Goal: Information Seeking & Learning: Compare options

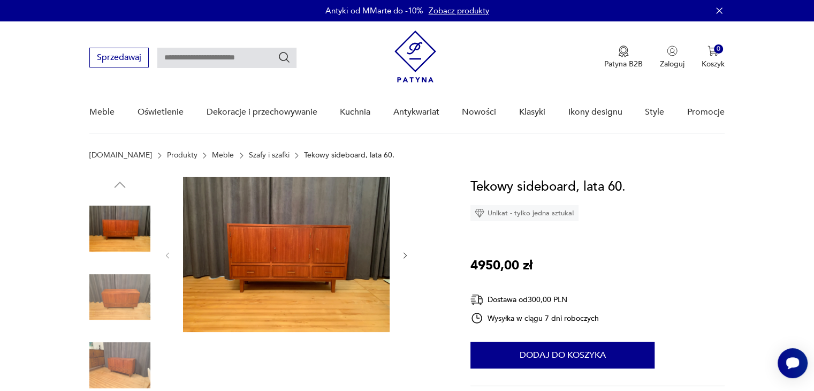
click at [403, 253] on icon "button" at bounding box center [405, 255] width 9 height 9
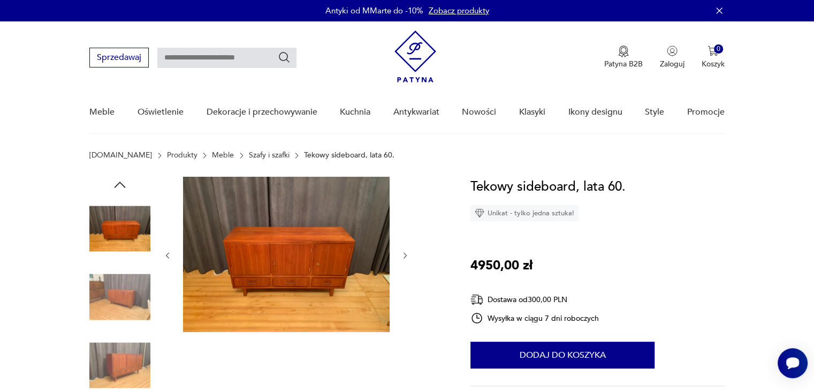
click at [403, 253] on icon "button" at bounding box center [405, 255] width 9 height 9
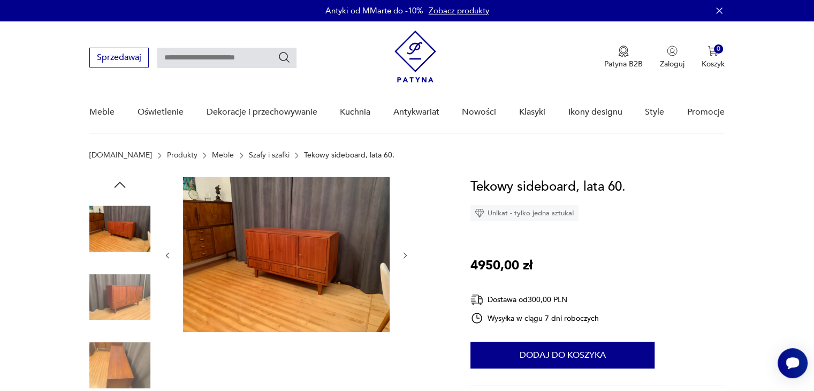
click at [403, 253] on icon "button" at bounding box center [405, 255] width 9 height 9
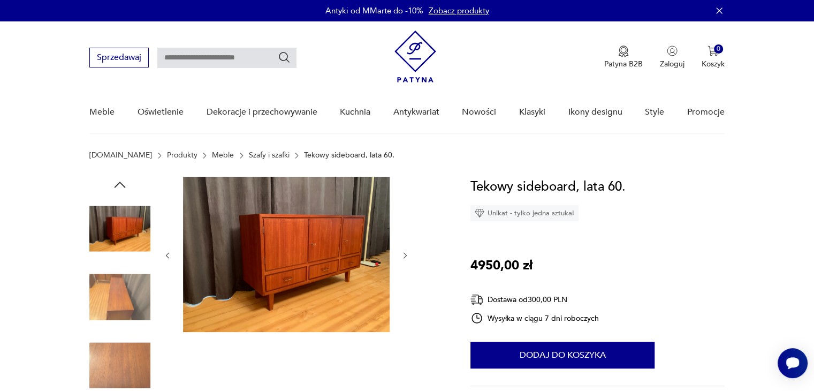
click at [403, 253] on icon "button" at bounding box center [405, 255] width 9 height 9
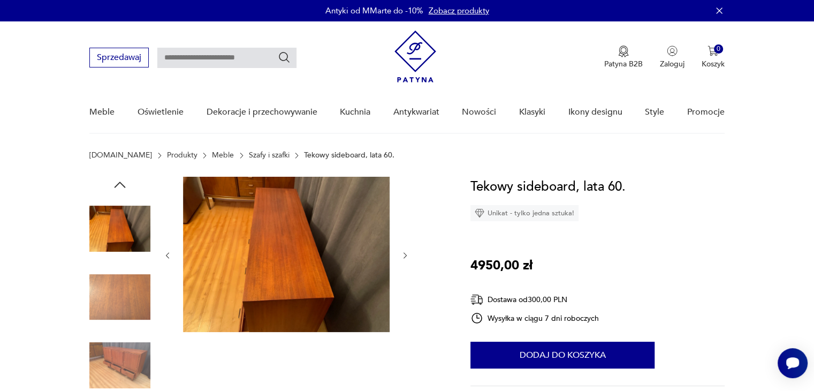
click at [403, 253] on icon "button" at bounding box center [405, 255] width 9 height 9
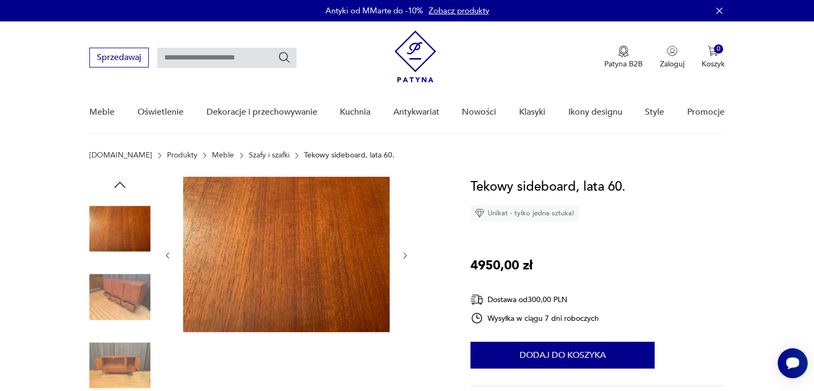
click at [403, 253] on icon "button" at bounding box center [405, 255] width 9 height 9
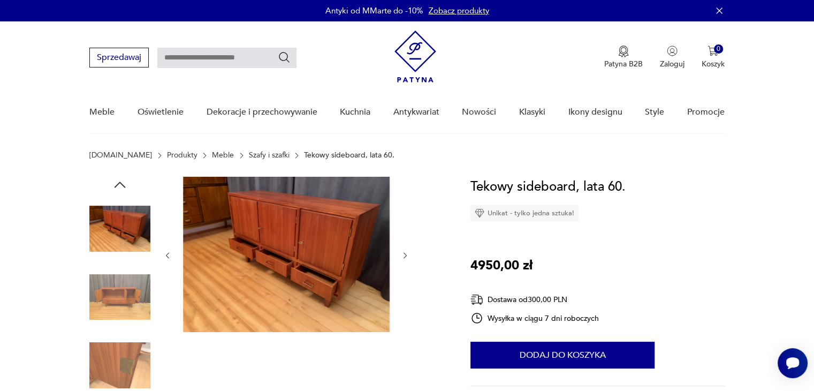
click at [403, 253] on icon "button" at bounding box center [405, 255] width 9 height 9
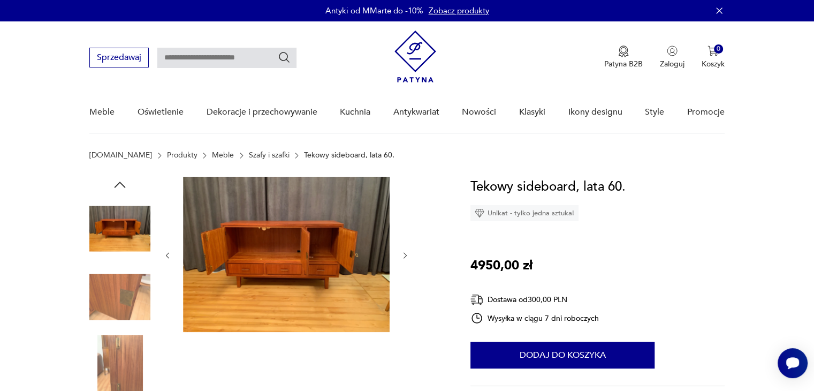
click at [403, 253] on icon "button" at bounding box center [405, 255] width 9 height 9
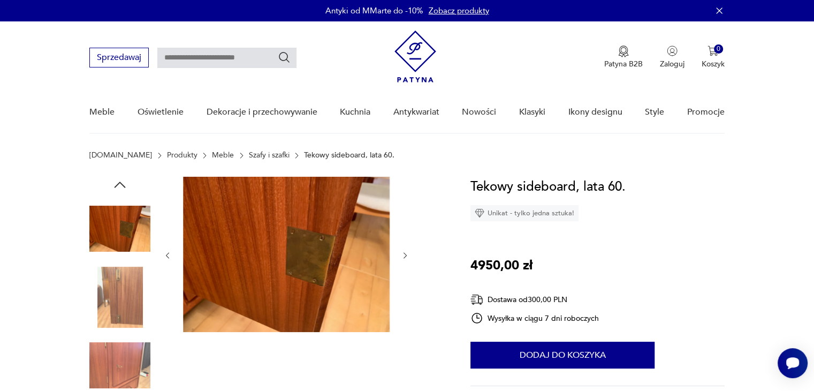
click at [403, 253] on icon "button" at bounding box center [405, 255] width 9 height 9
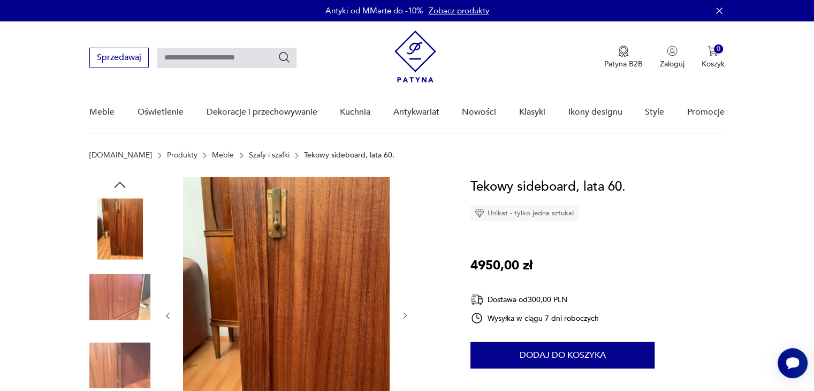
click at [403, 253] on div at bounding box center [286, 316] width 246 height 278
click at [249, 152] on link "Szafy i szafki" at bounding box center [269, 155] width 41 height 9
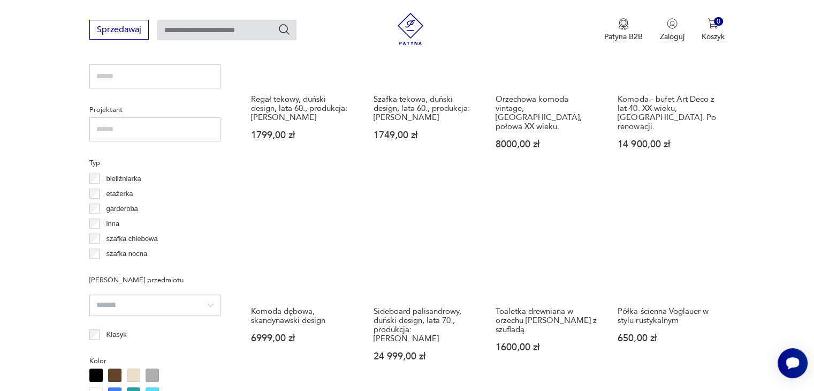
scroll to position [818, 0]
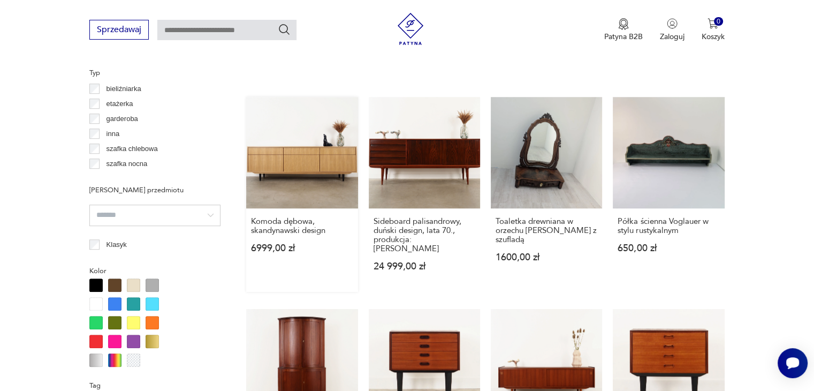
click at [318, 148] on link "Komoda dębowa, skandynawski design 6999,00 zł" at bounding box center [301, 194] width 111 height 195
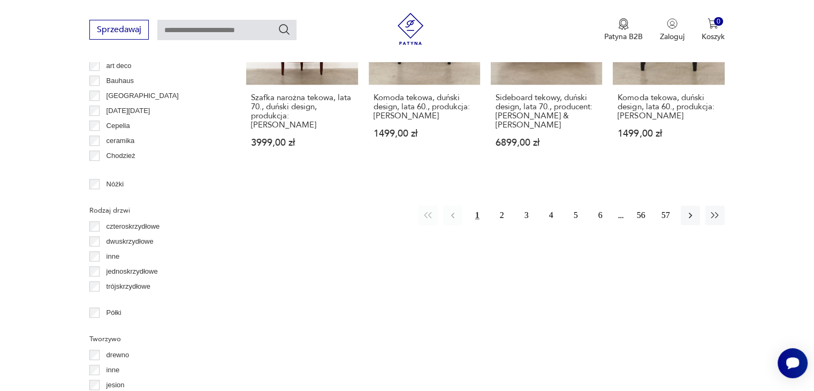
scroll to position [1074, 0]
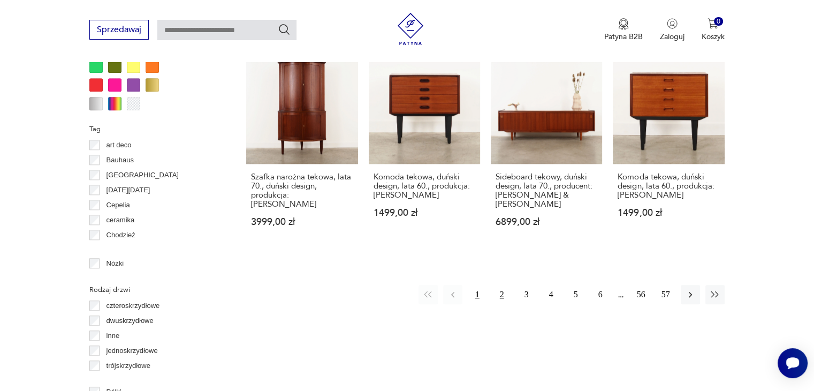
click at [502, 285] on button "2" at bounding box center [501, 294] width 19 height 19
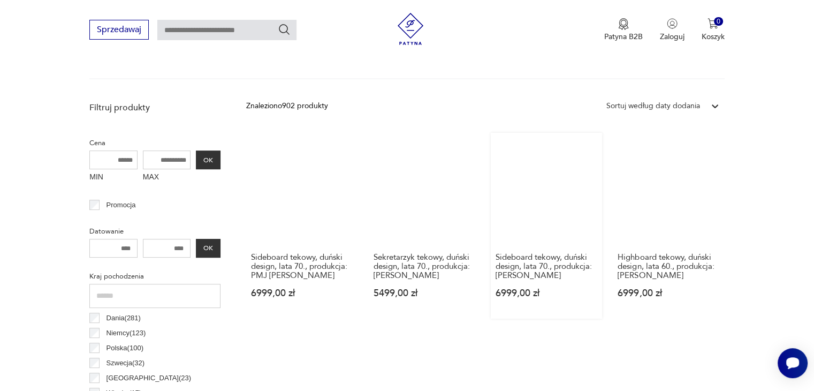
scroll to position [337, 0]
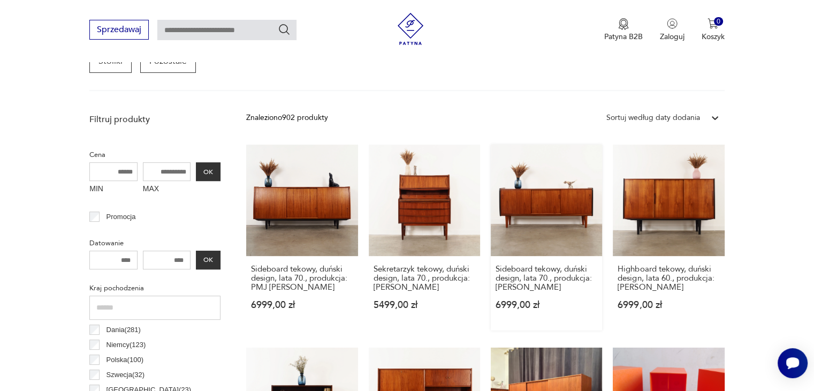
click at [555, 197] on link "Sideboard tekowy, duński design, lata 70., produkcja: [PERSON_NAME] 6999,00 zł" at bounding box center [546, 237] width 111 height 186
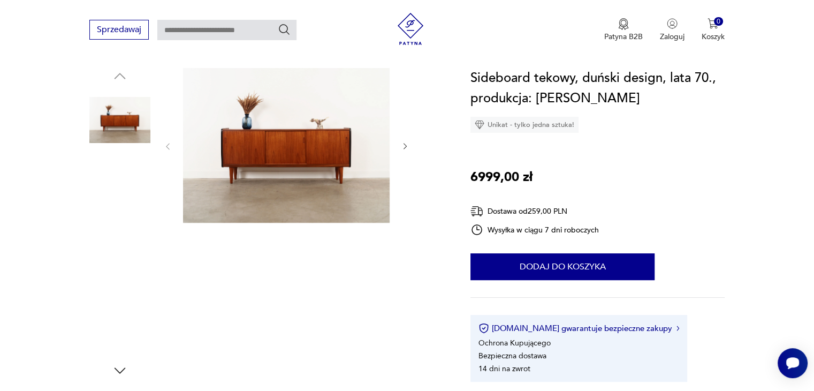
scroll to position [107, 0]
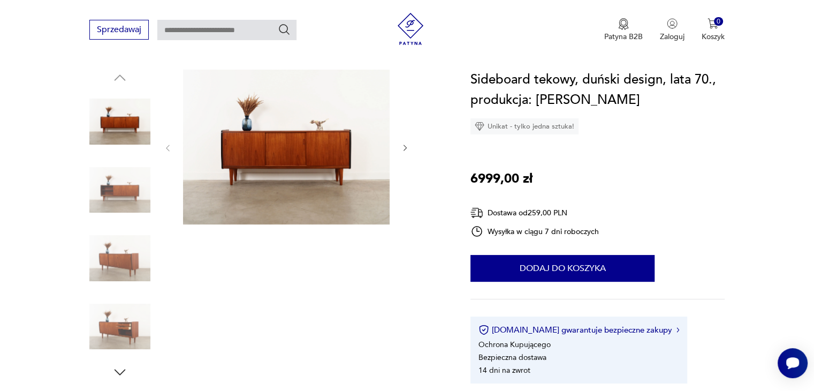
click at [133, 329] on img at bounding box center [119, 326] width 61 height 61
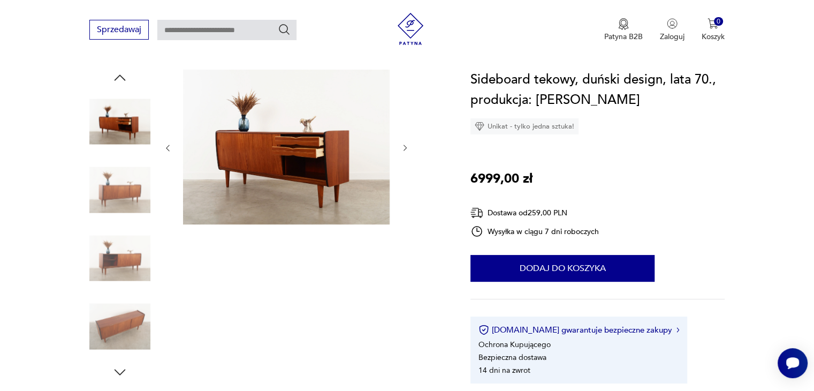
click at [127, 255] on img at bounding box center [119, 257] width 61 height 61
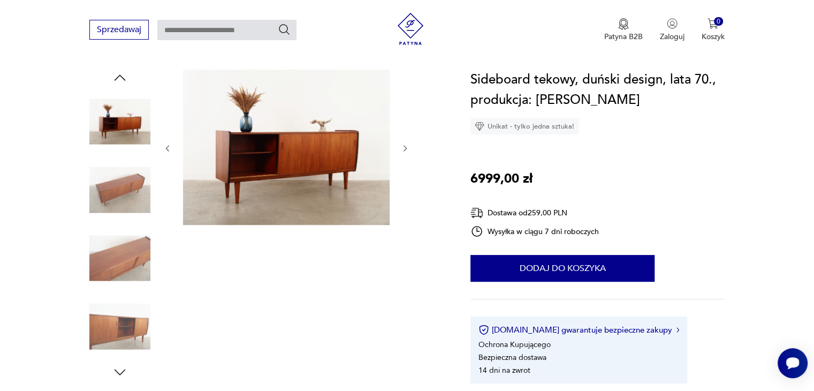
click at [128, 177] on img at bounding box center [119, 189] width 61 height 61
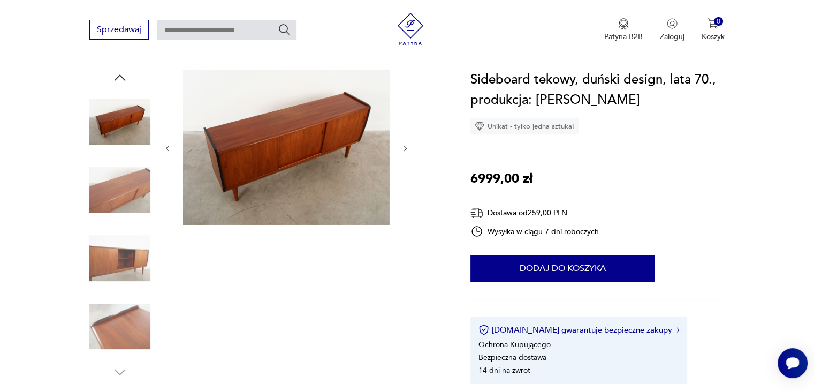
click at [137, 123] on img at bounding box center [119, 121] width 61 height 61
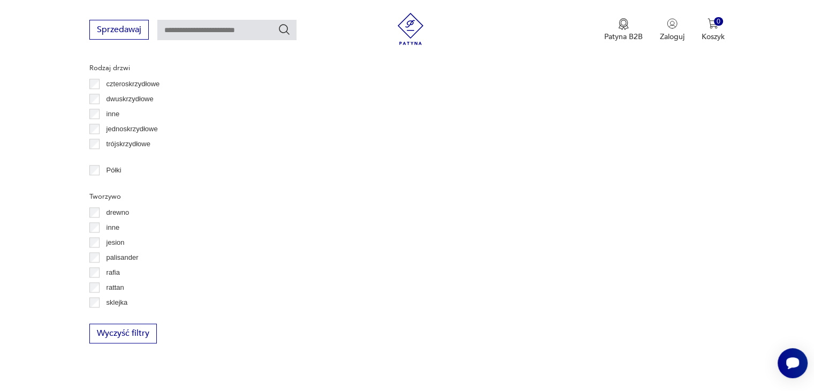
scroll to position [1082, 0]
